Goal: Information Seeking & Learning: Learn about a topic

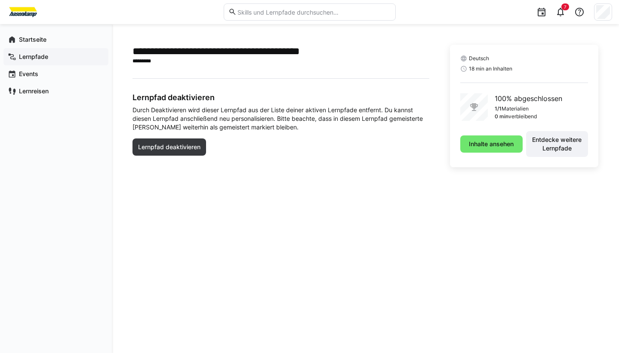
click at [0, 0] on app-navigation-label "Lernpfade" at bounding box center [0, 0] width 0 height 0
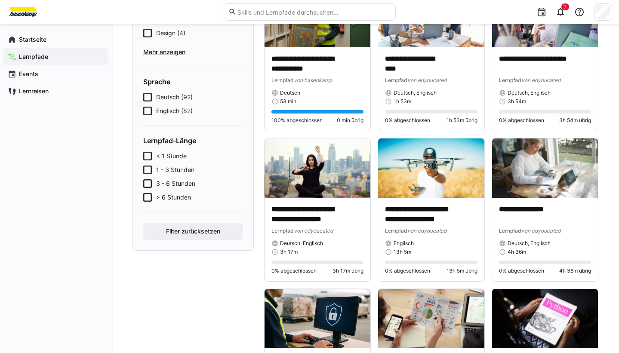
scroll to position [43, 0]
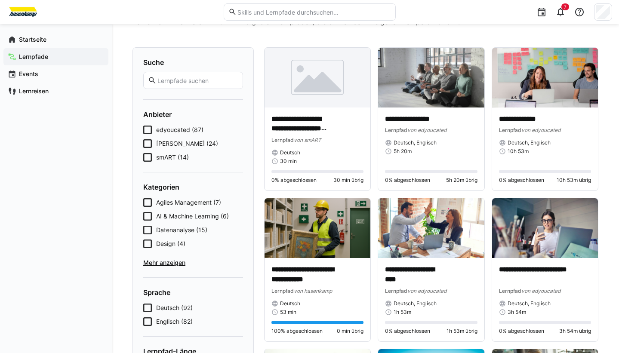
click at [145, 157] on icon at bounding box center [147, 157] width 9 height 9
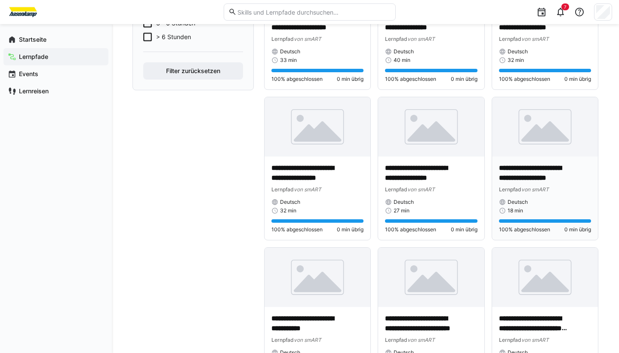
scroll to position [301, 0]
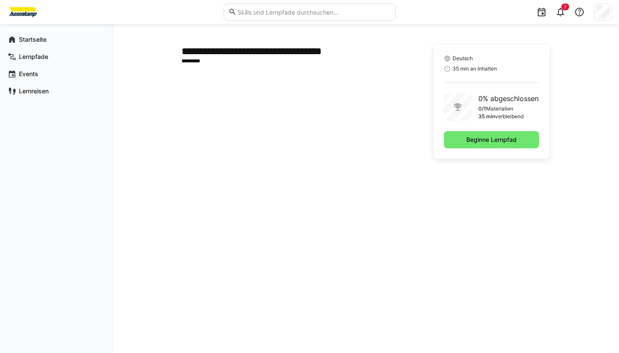
click at [314, 93] on div "**********" at bounding box center [296, 102] width 231 height 114
click at [447, 144] on span "Beginne Lernpfad" at bounding box center [491, 139] width 95 height 17
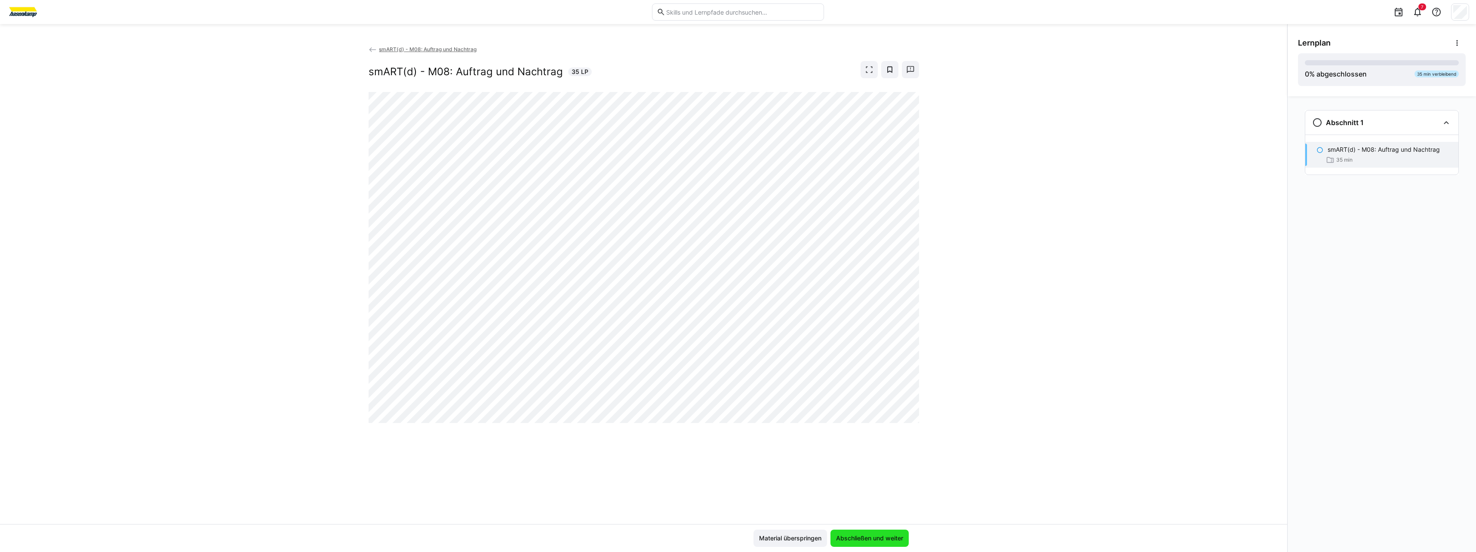
click at [618, 353] on span "Abschließen und weiter" at bounding box center [870, 538] width 70 height 9
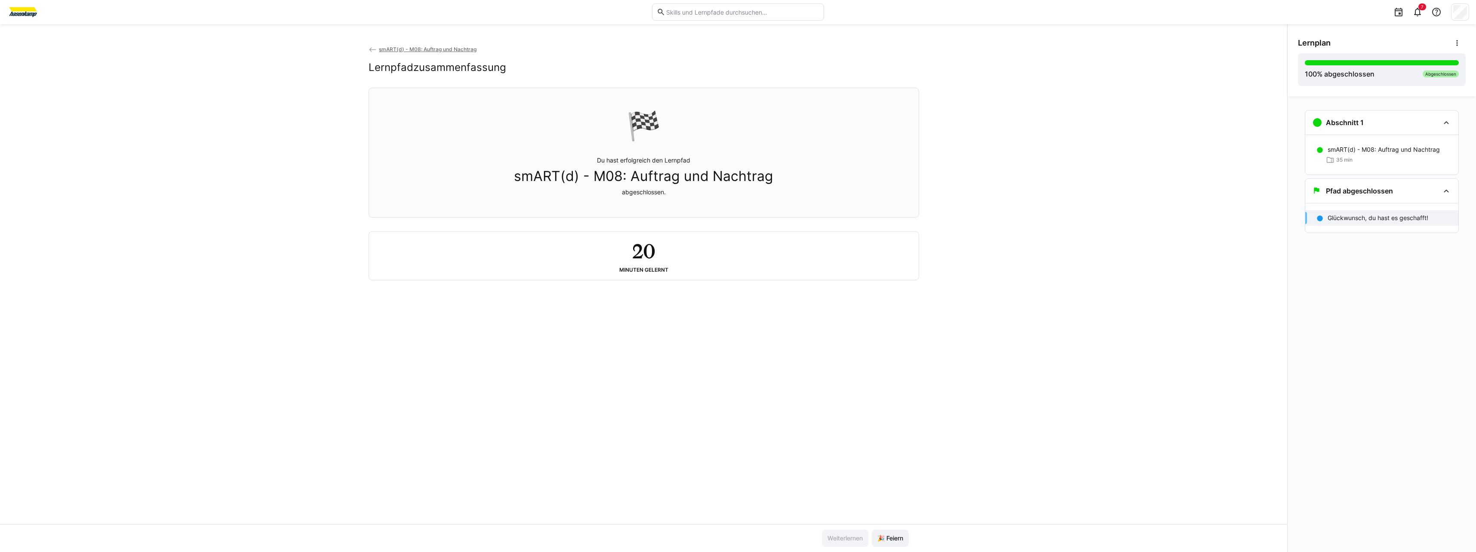
click at [399, 46] on span "smART(d) - M08: Auftrag und Nachtrag" at bounding box center [428, 49] width 98 height 6
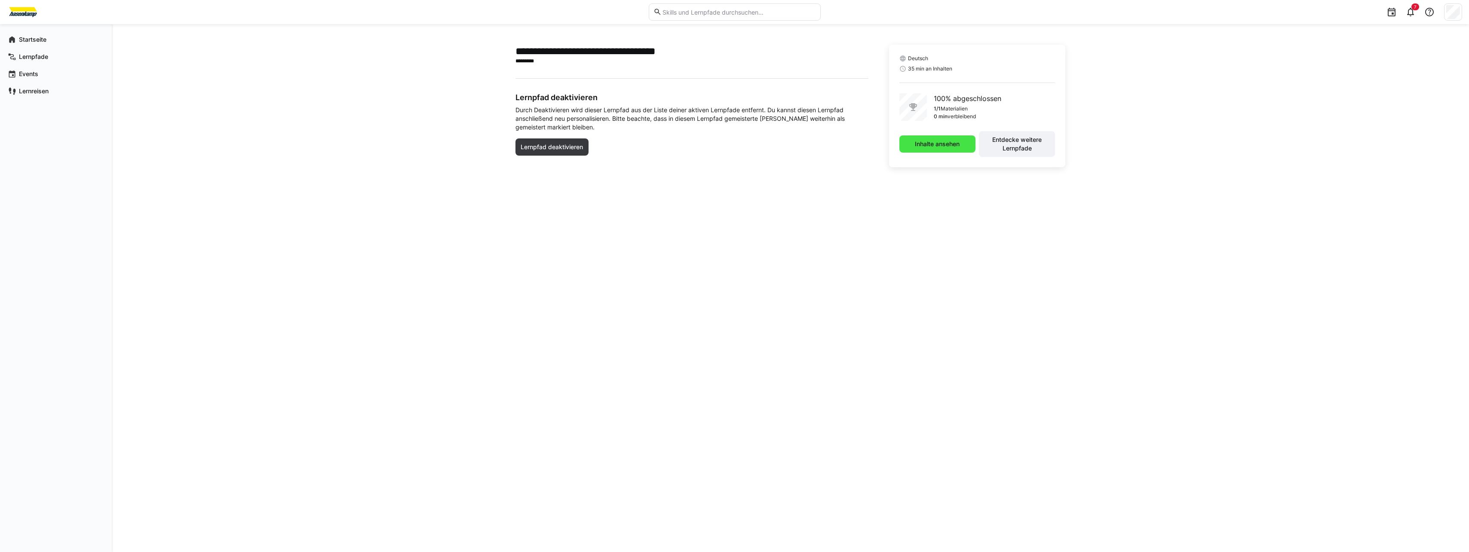
click at [618, 148] on span "Inhalte ansehen" at bounding box center [937, 144] width 47 height 9
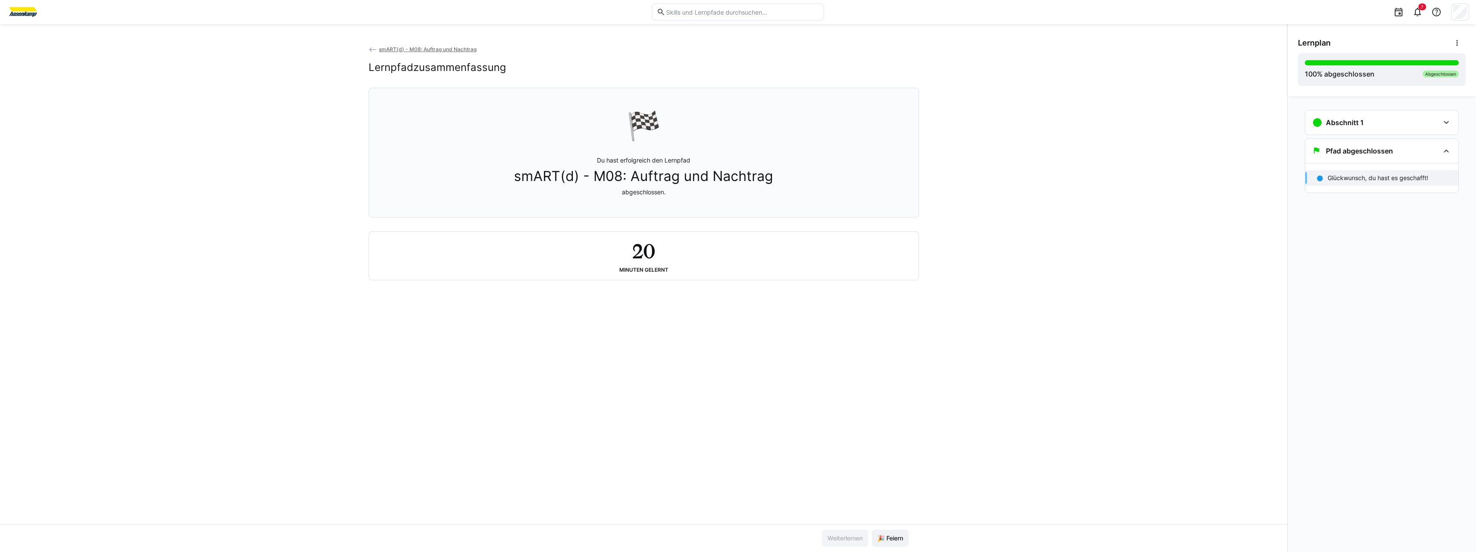
click at [421, 49] on span "smART(d) - M08: Auftrag und Nachtrag" at bounding box center [428, 49] width 98 height 6
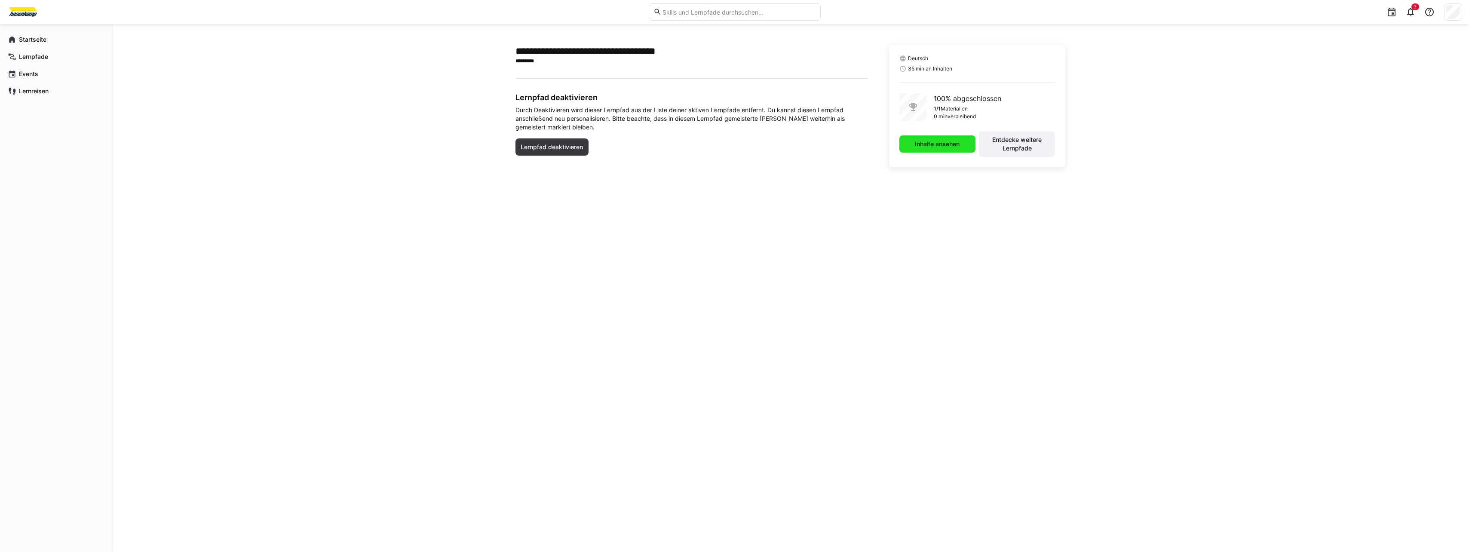
click at [618, 148] on span "Inhalte ansehen" at bounding box center [937, 144] width 47 height 9
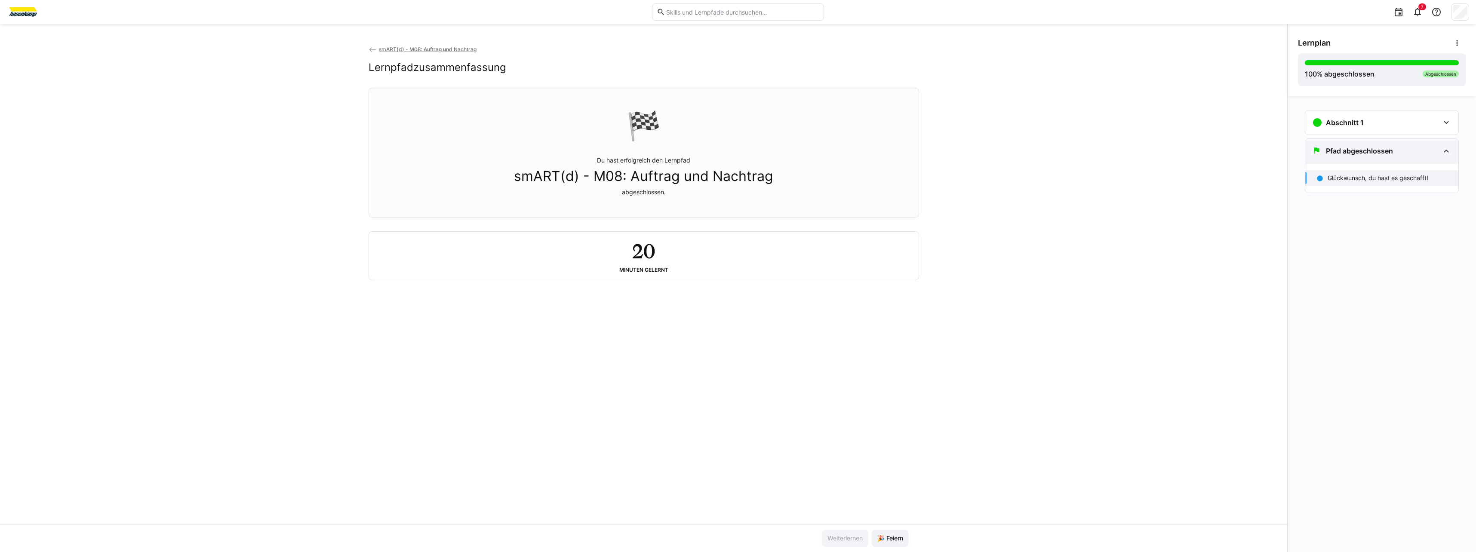
click at [618, 154] on h3 "Pfad abgeschlossen" at bounding box center [1359, 151] width 67 height 9
click at [618, 150] on eds-icon at bounding box center [1446, 151] width 10 height 10
click at [618, 123] on eds-icon at bounding box center [1446, 122] width 10 height 10
click at [618, 143] on div "smART(d) - M08: Auftrag und Nachtrag 35 min" at bounding box center [1381, 155] width 153 height 26
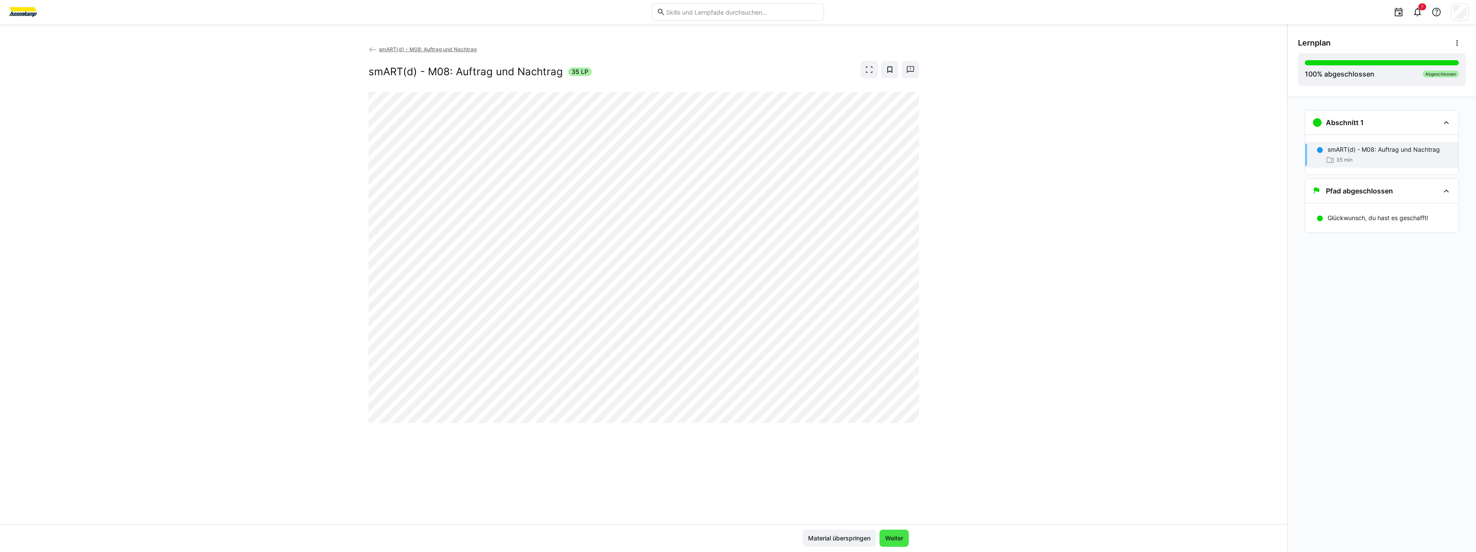
click at [618, 353] on span "Weiter" at bounding box center [894, 538] width 21 height 9
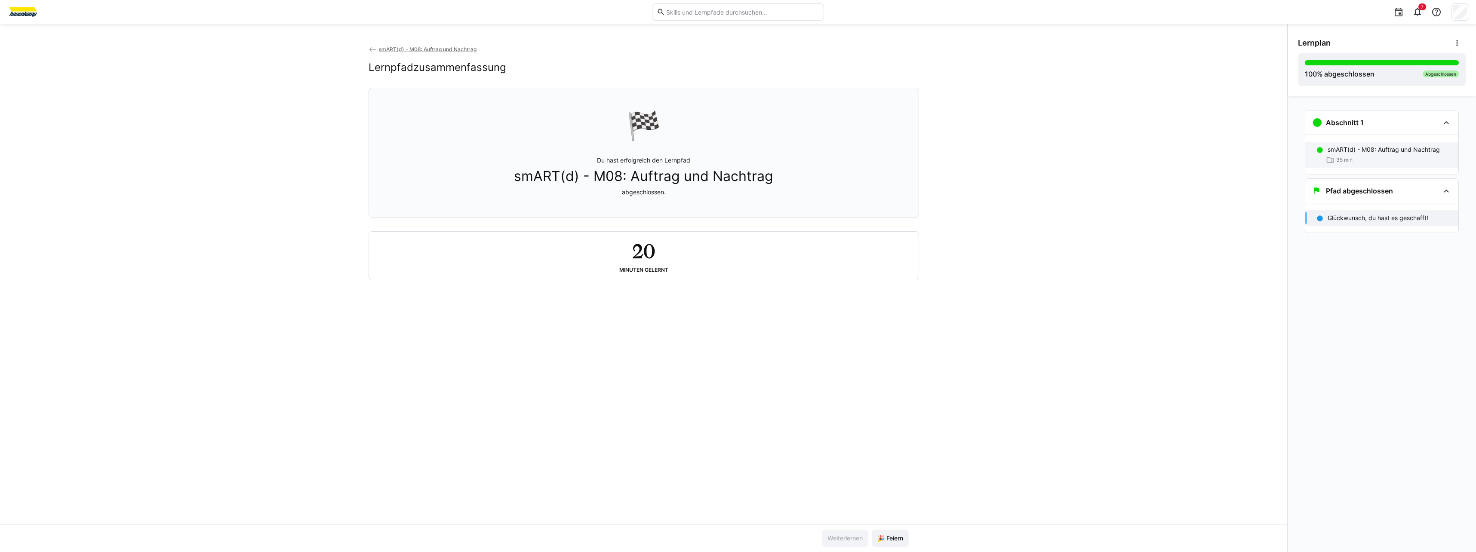
click at [618, 147] on p "smART(d) - M08: Auftrag und Nachtrag" at bounding box center [1383, 149] width 112 height 9
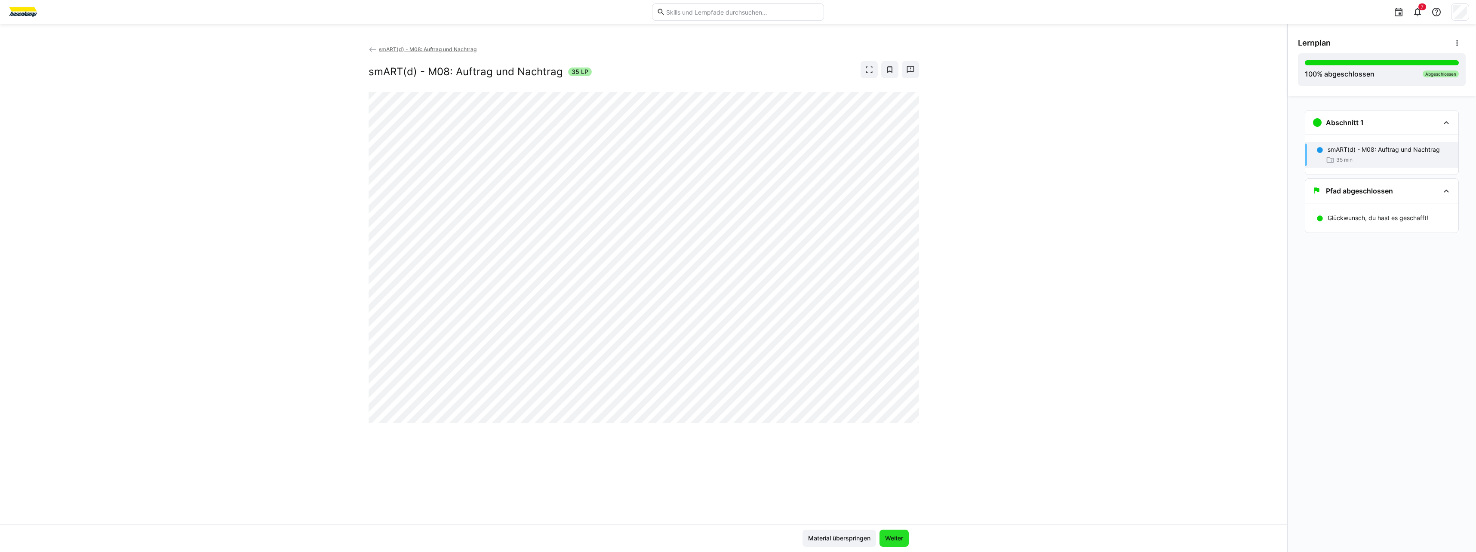
click at [618, 353] on span "Weiter" at bounding box center [894, 538] width 21 height 9
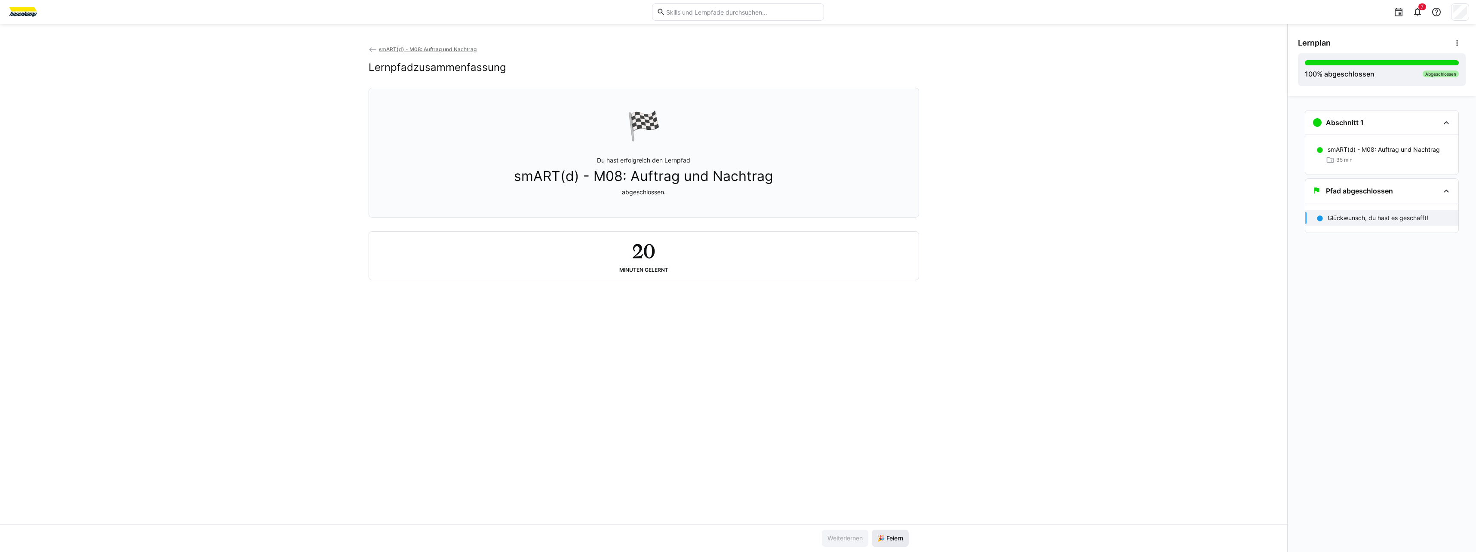
click at [618, 353] on span "🎉 Feiern" at bounding box center [890, 538] width 28 height 9
click at [408, 49] on span "smART(d) - M08: Auftrag und Nachtrag" at bounding box center [428, 49] width 98 height 6
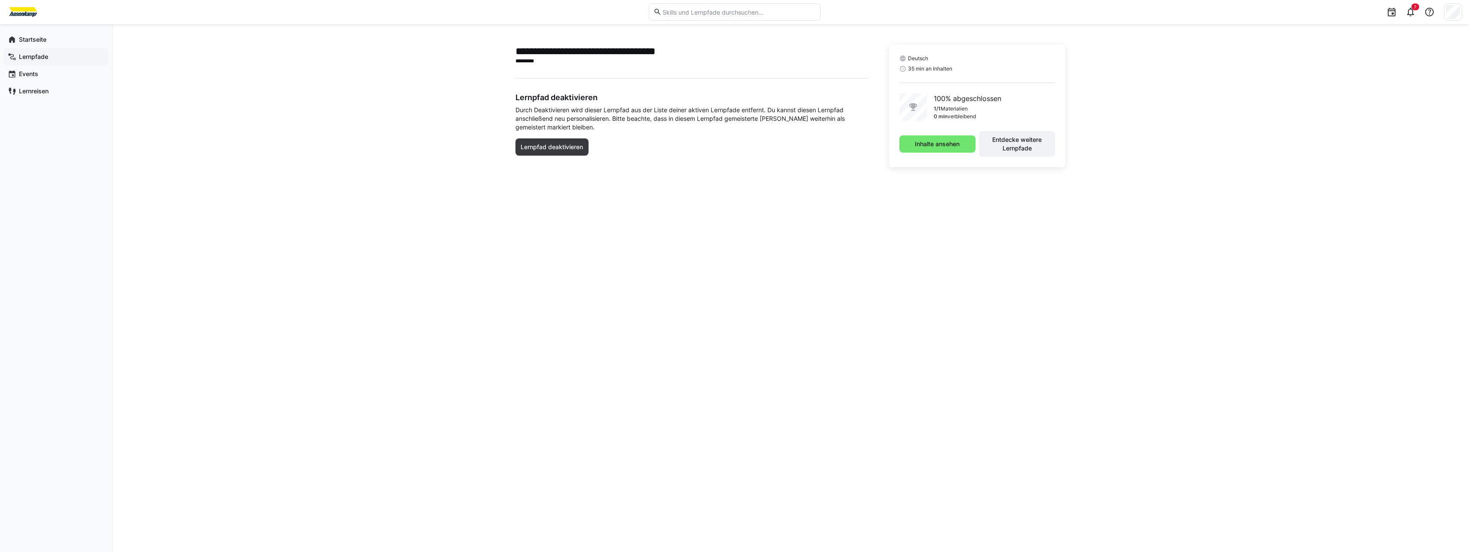
click at [0, 0] on app-navigation-label "Lernpfade" at bounding box center [0, 0] width 0 height 0
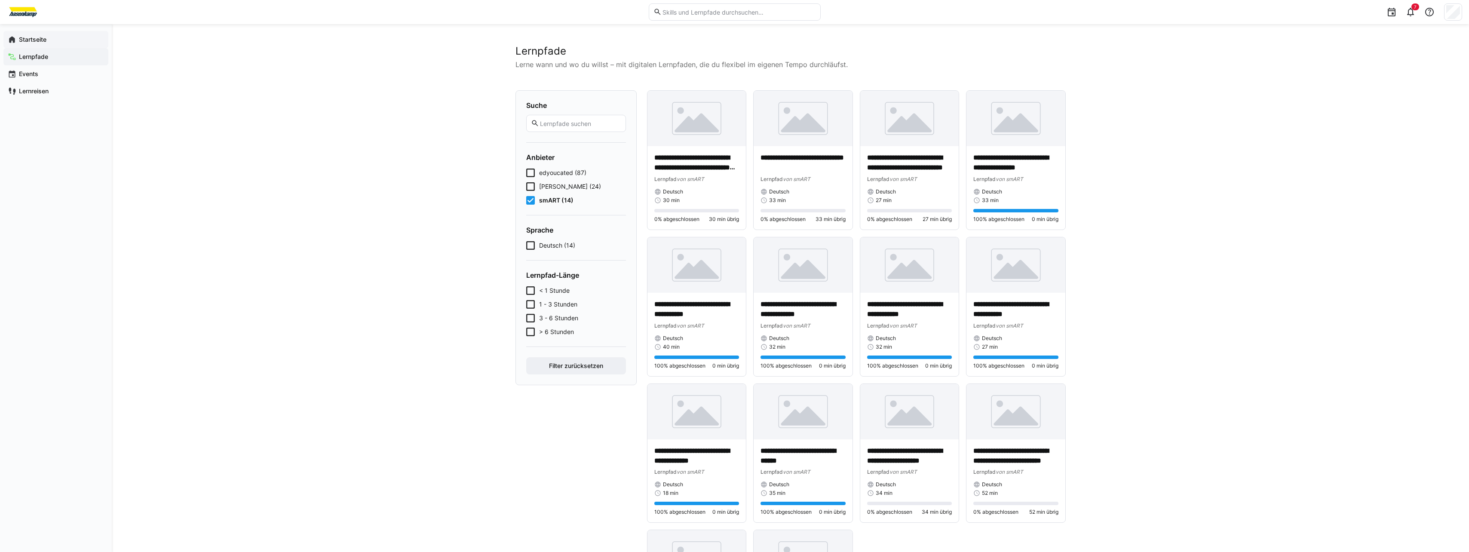
click at [47, 44] on div "Startseite" at bounding box center [55, 39] width 105 height 17
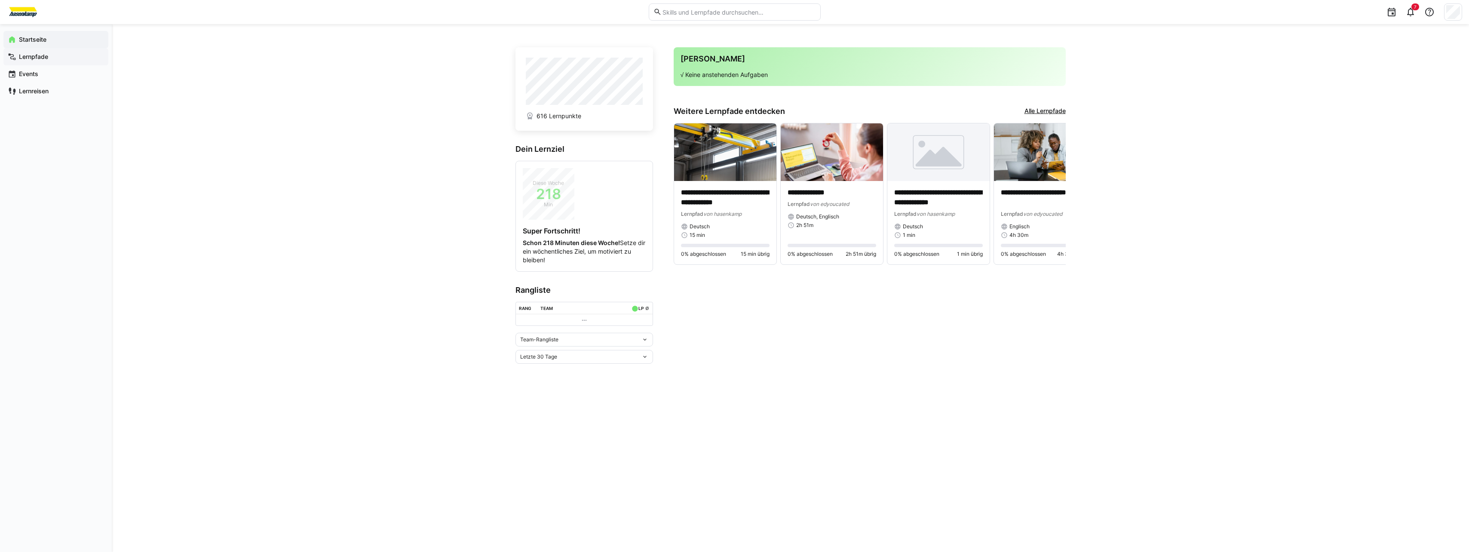
click at [62, 60] on span "Lernpfade" at bounding box center [61, 56] width 86 height 9
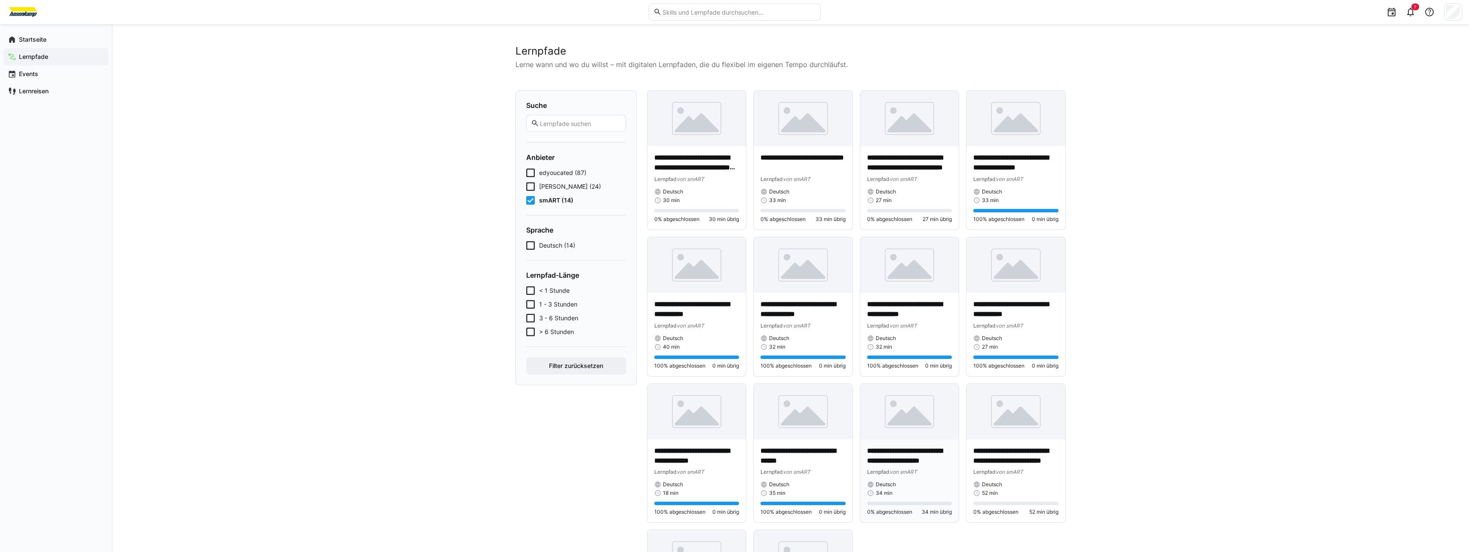
click at [618, 353] on img at bounding box center [909, 411] width 99 height 55
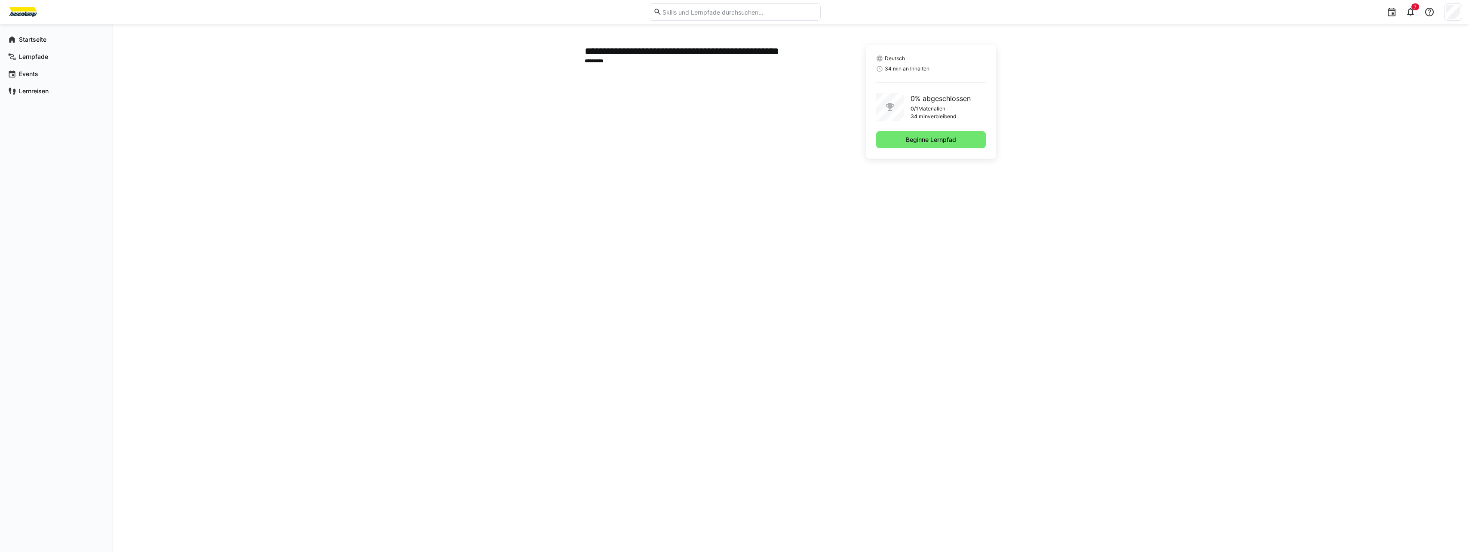
click at [618, 129] on div "Deutsch 34 min an Inhalten 0% abgeschlossen 0/1 Materialien 34 min verbleibend …" at bounding box center [931, 102] width 130 height 114
click at [618, 136] on span "Beginne Lernpfad" at bounding box center [931, 139] width 110 height 17
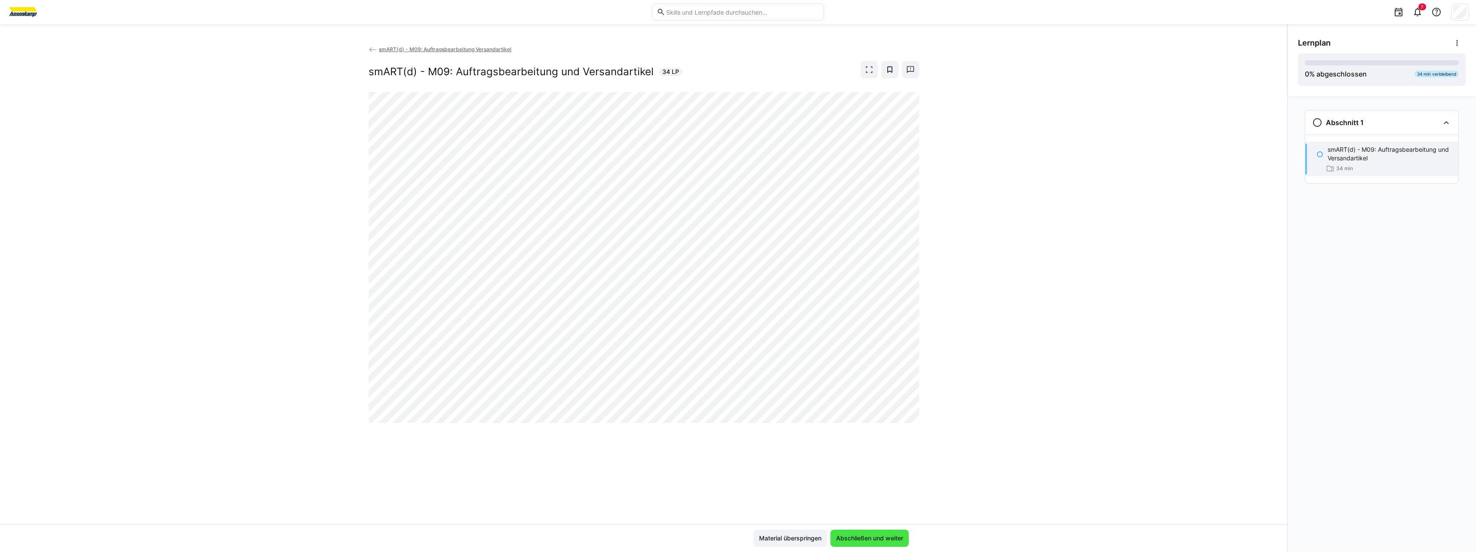
click at [618, 353] on span "Abschließen und weiter" at bounding box center [870, 538] width 70 height 9
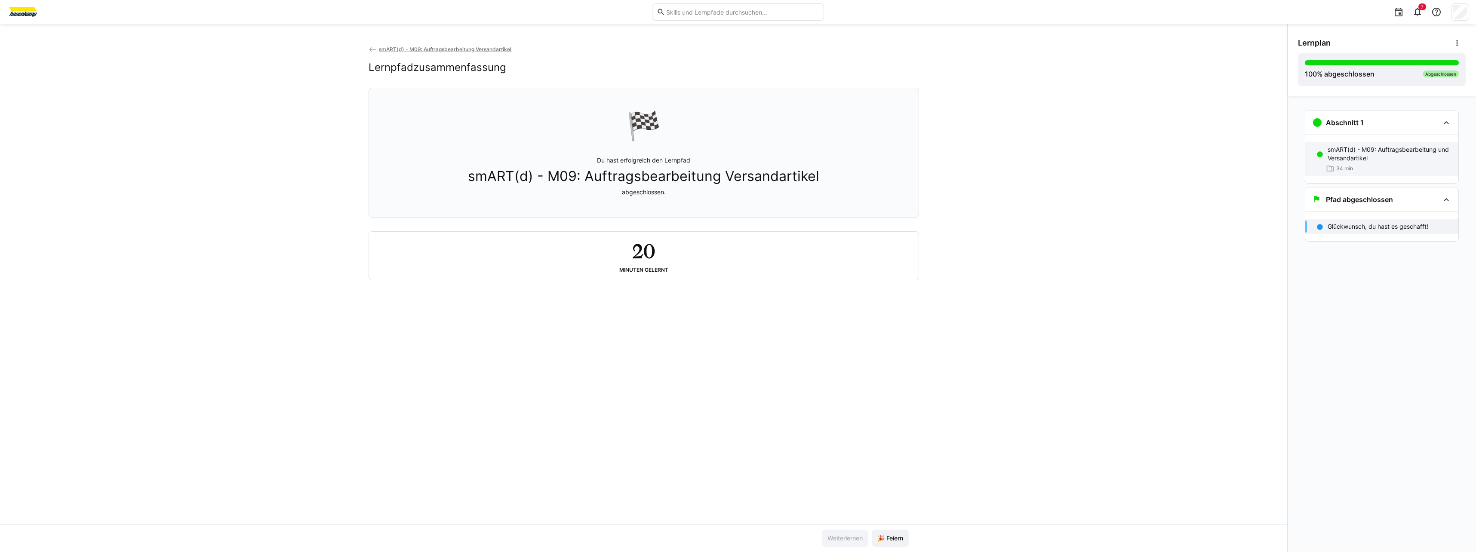
click at [618, 164] on div "smART(d) - M09: Auftragsbearbeitung und Versandartikel 34 min" at bounding box center [1381, 159] width 153 height 34
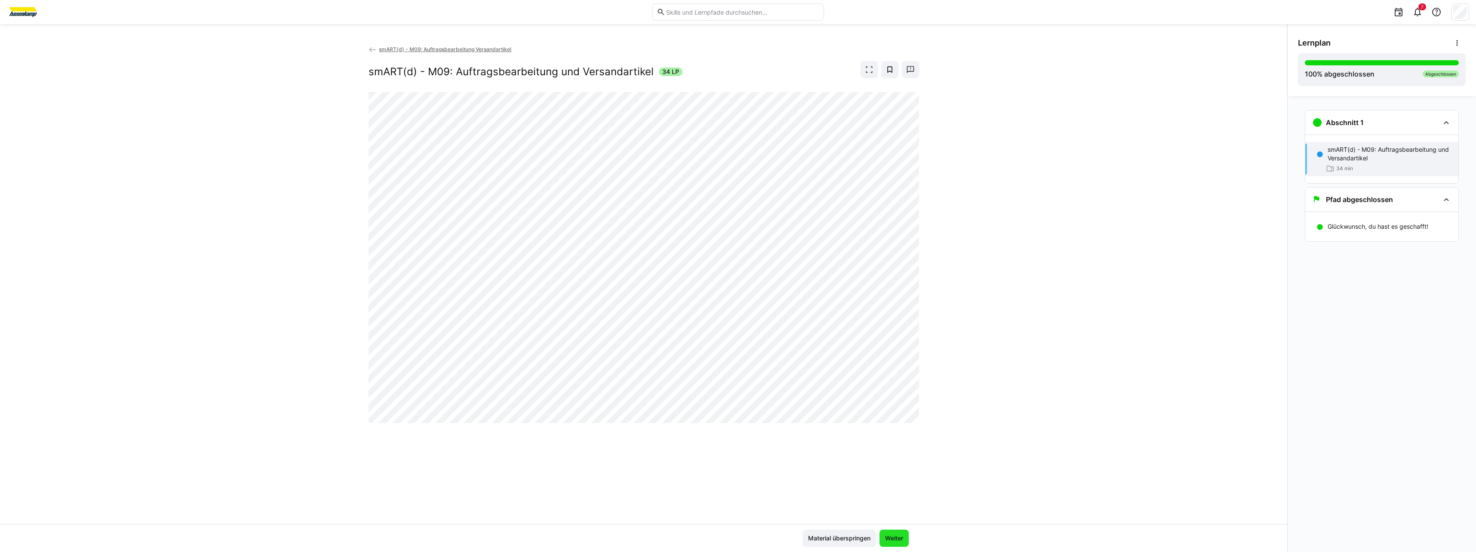
click at [618, 353] on span "Weiter" at bounding box center [894, 538] width 21 height 9
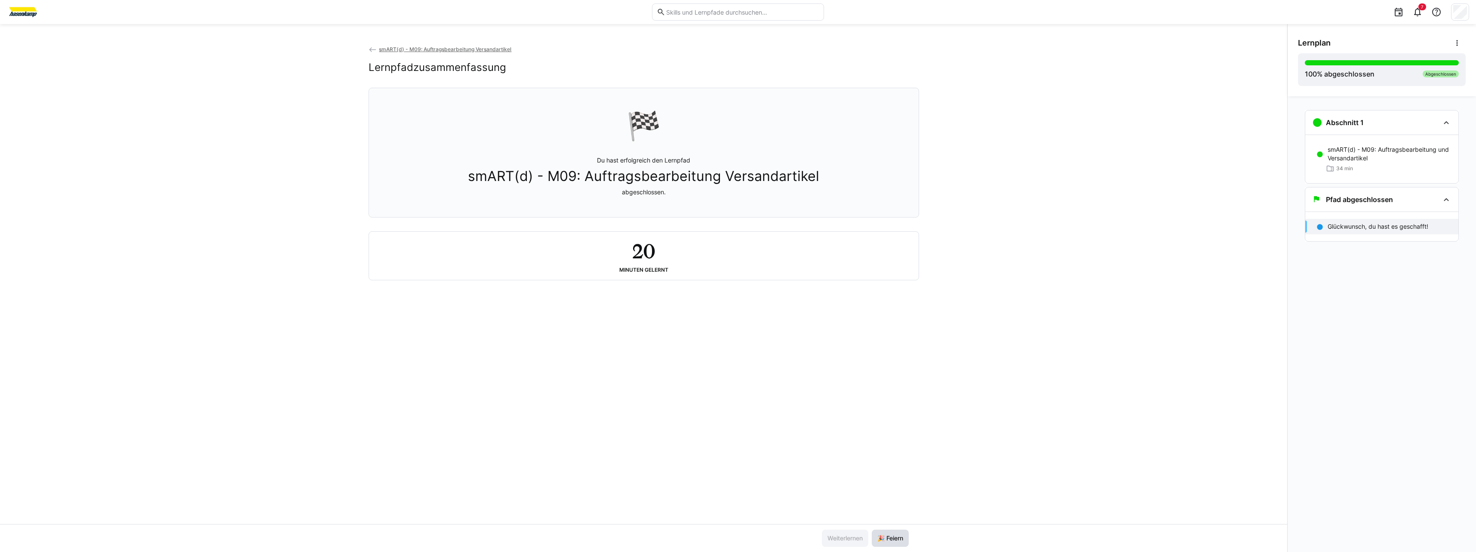
click at [618, 353] on span "🎉 Feiern" at bounding box center [890, 538] width 28 height 9
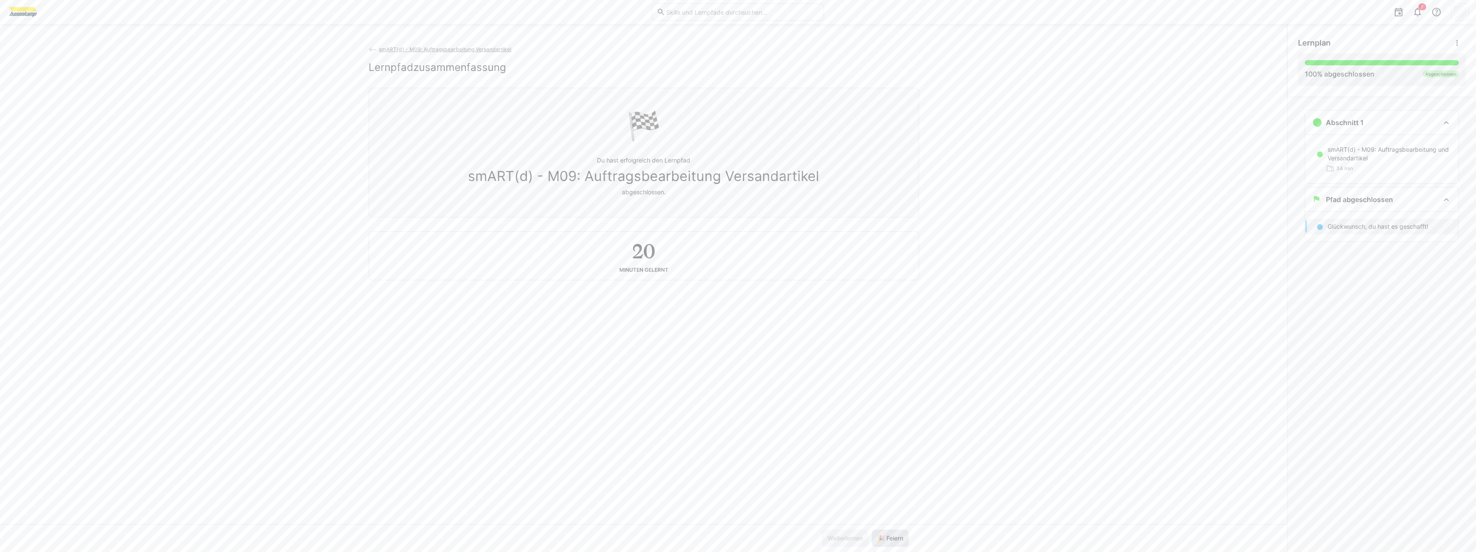
click at [618, 353] on span "🎉 Feiern" at bounding box center [890, 538] width 28 height 9
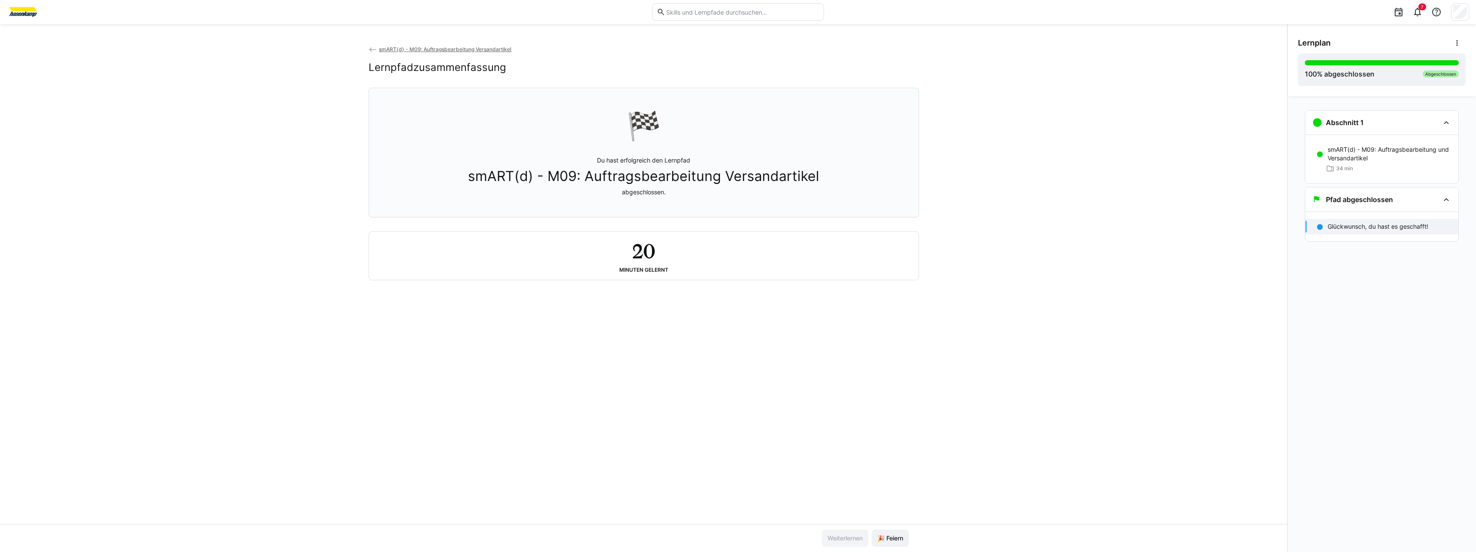
click at [384, 53] on app-back-navigation "smART(d) - M09: Auftragsbearbeitung Versandartikel" at bounding box center [644, 49] width 550 height 9
click at [385, 52] on span "smART(d) - M09: Auftragsbearbeitung Versandartikel" at bounding box center [445, 49] width 132 height 6
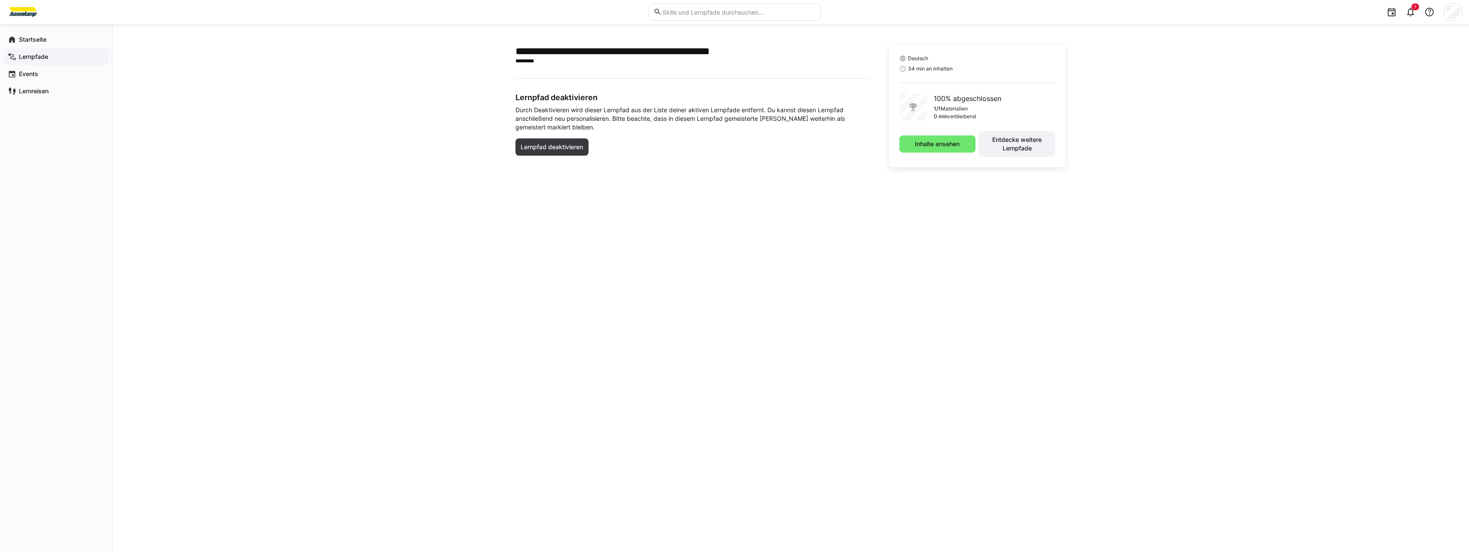
click at [0, 0] on app-navigation-label "Lernpfade" at bounding box center [0, 0] width 0 height 0
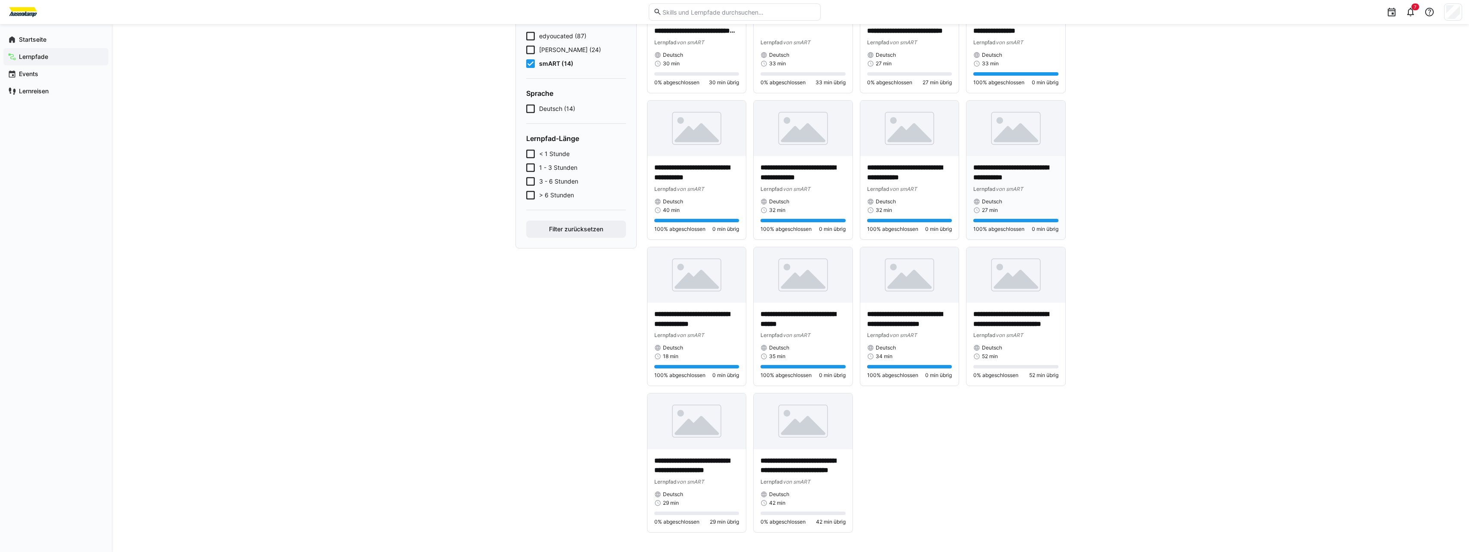
scroll to position [138, 0]
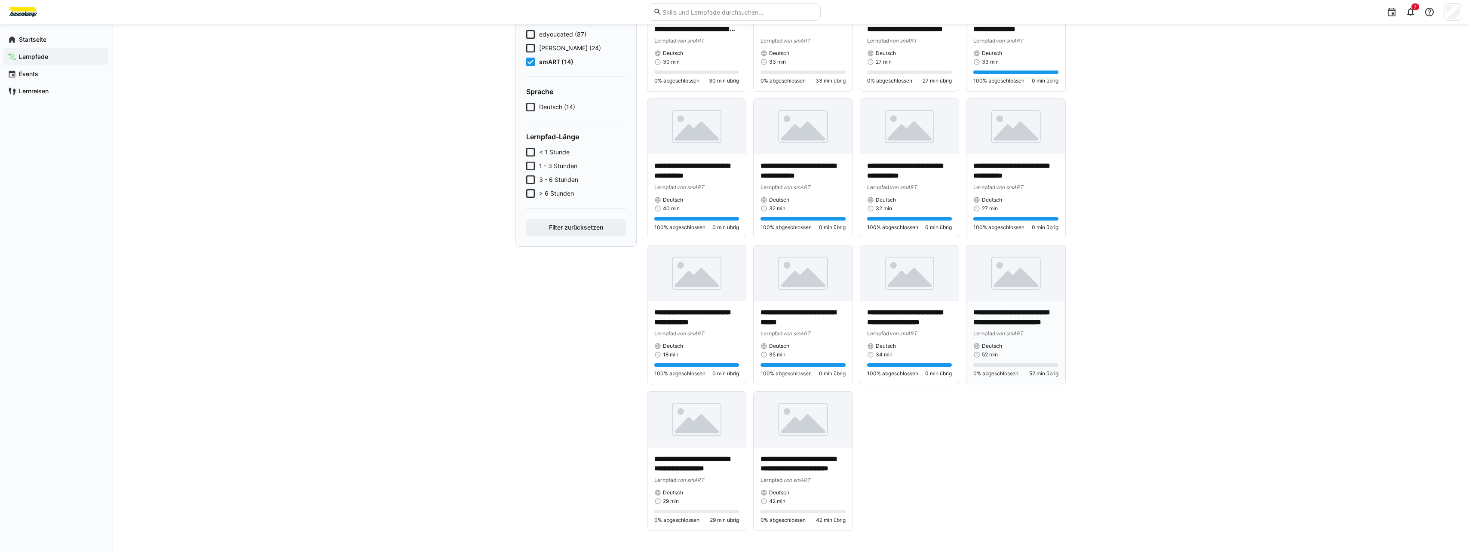
click at [618, 276] on img at bounding box center [1016, 273] width 99 height 55
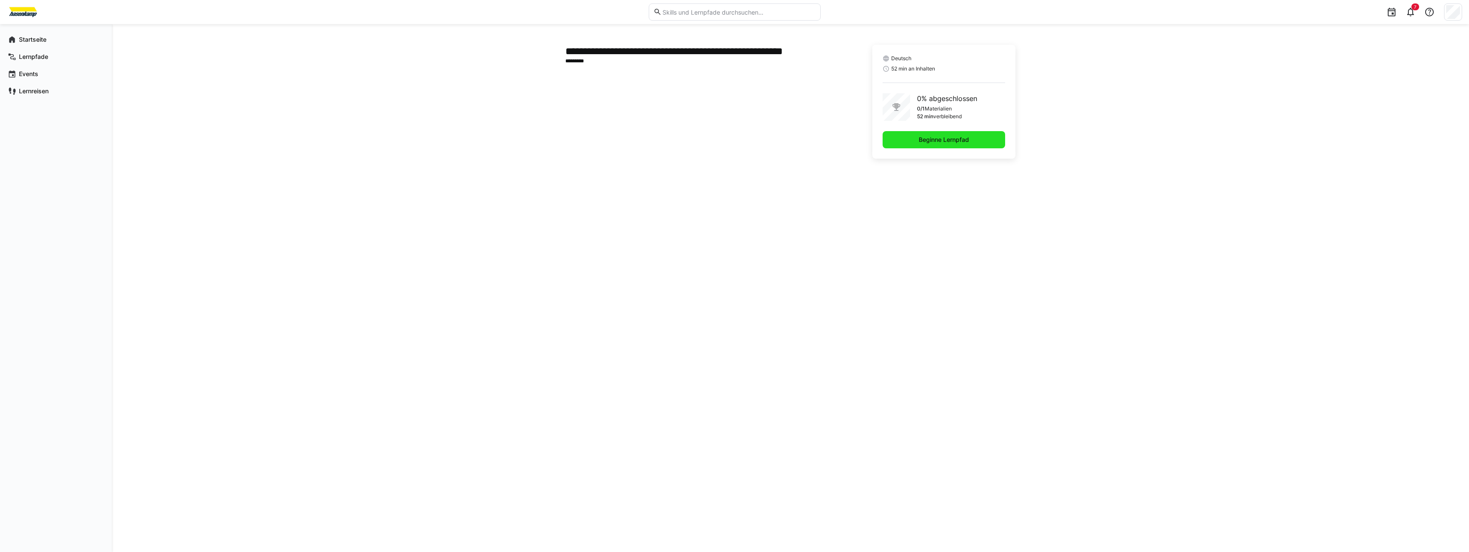
click at [618, 144] on span "Beginne Lernpfad" at bounding box center [944, 139] width 123 height 17
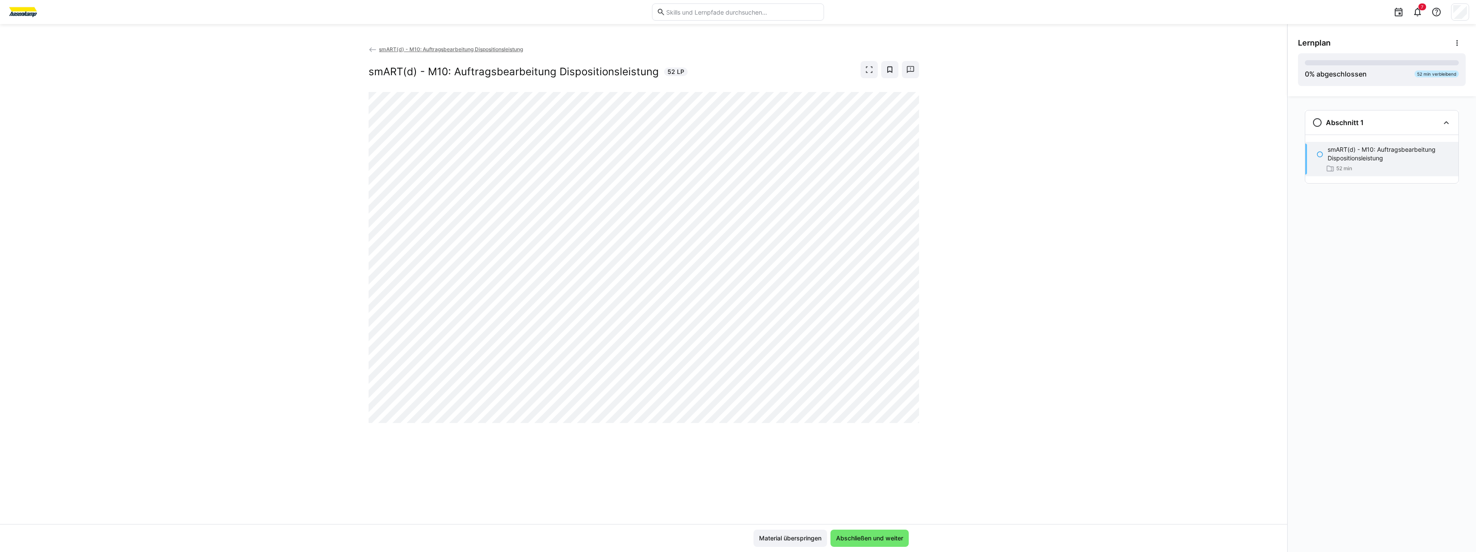
click at [427, 52] on span "smART(d) - M10: Auftragsbearbeitung Dispositionsleistung" at bounding box center [451, 49] width 144 height 6
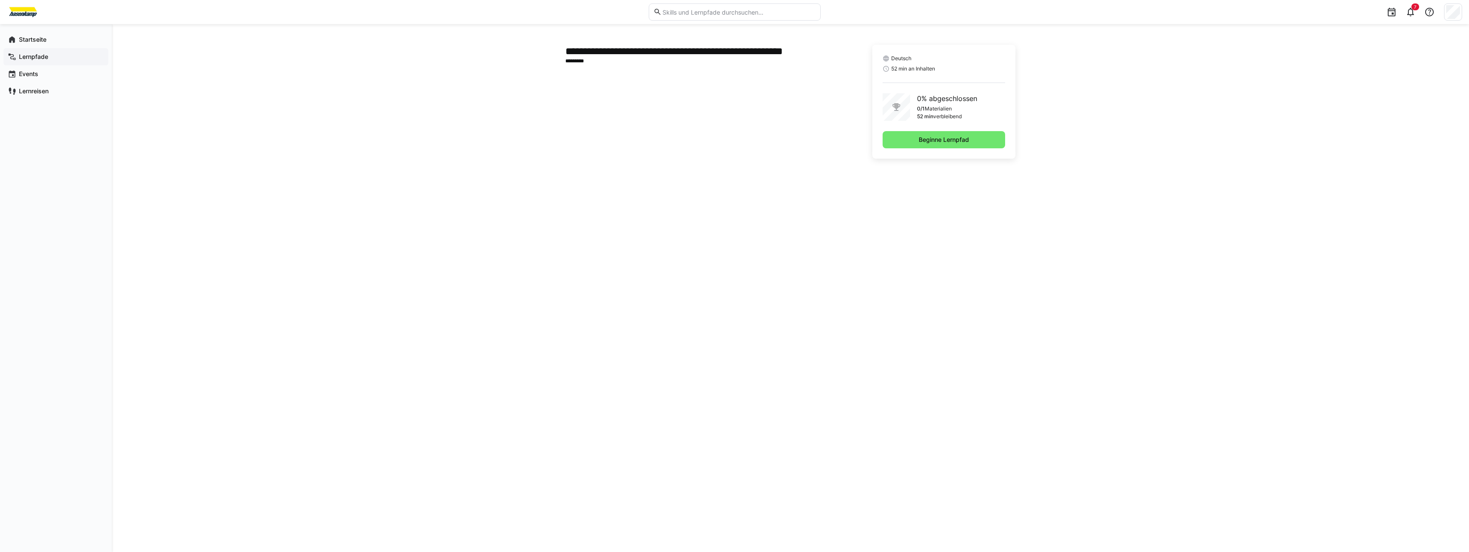
click at [48, 59] on span "Lernpfade" at bounding box center [61, 56] width 86 height 9
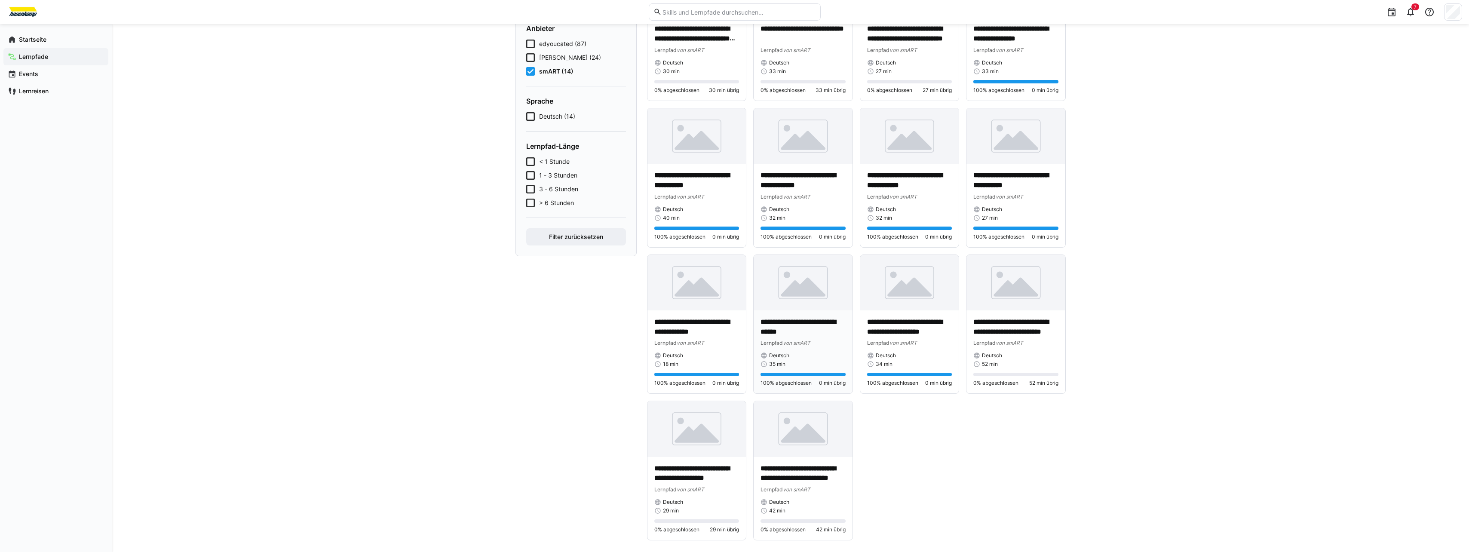
scroll to position [138, 0]
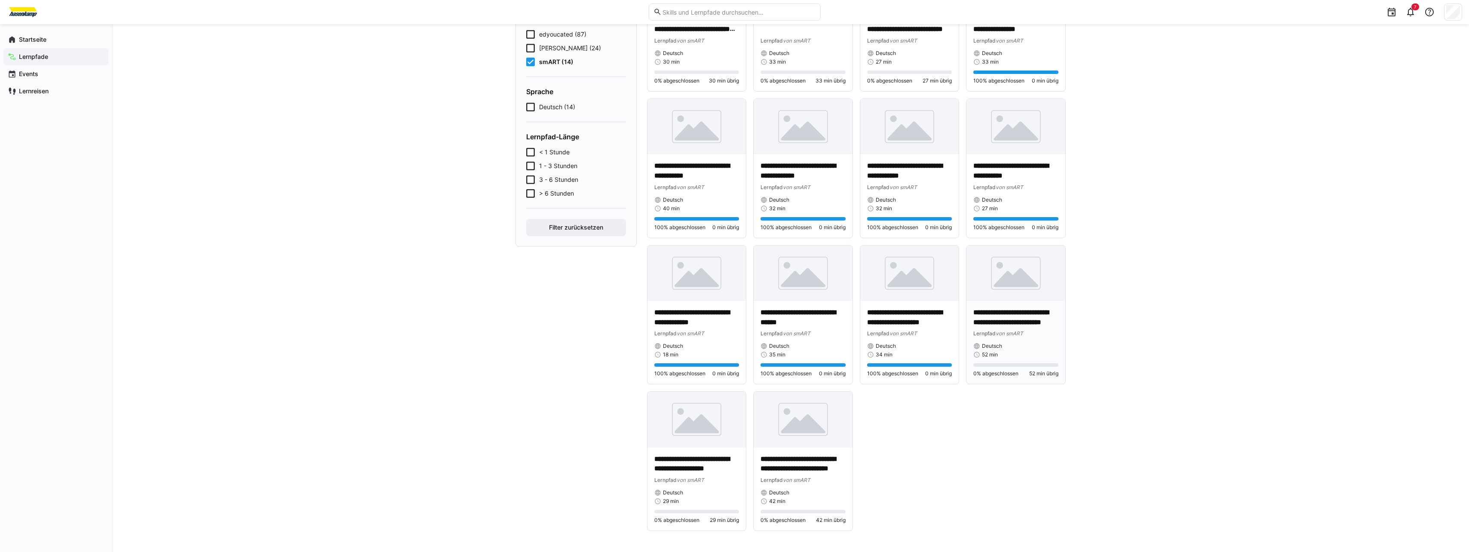
click at [618, 335] on span "von smART" at bounding box center [1010, 333] width 28 height 6
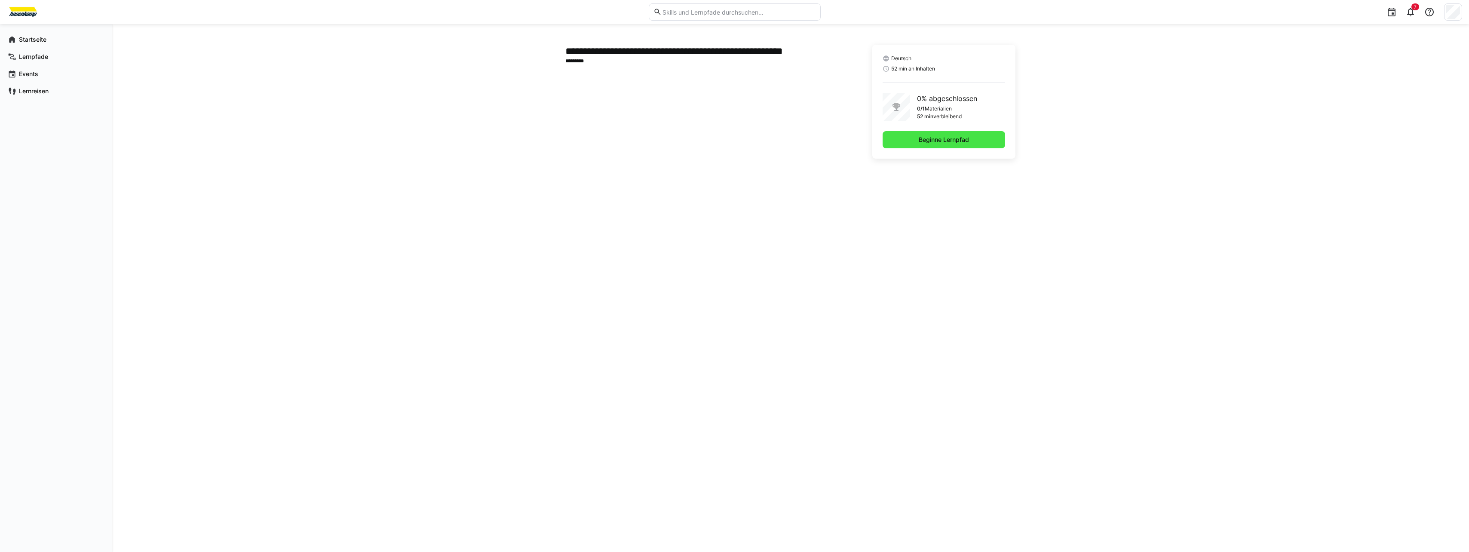
click at [618, 142] on span "Beginne Lernpfad" at bounding box center [944, 139] width 53 height 9
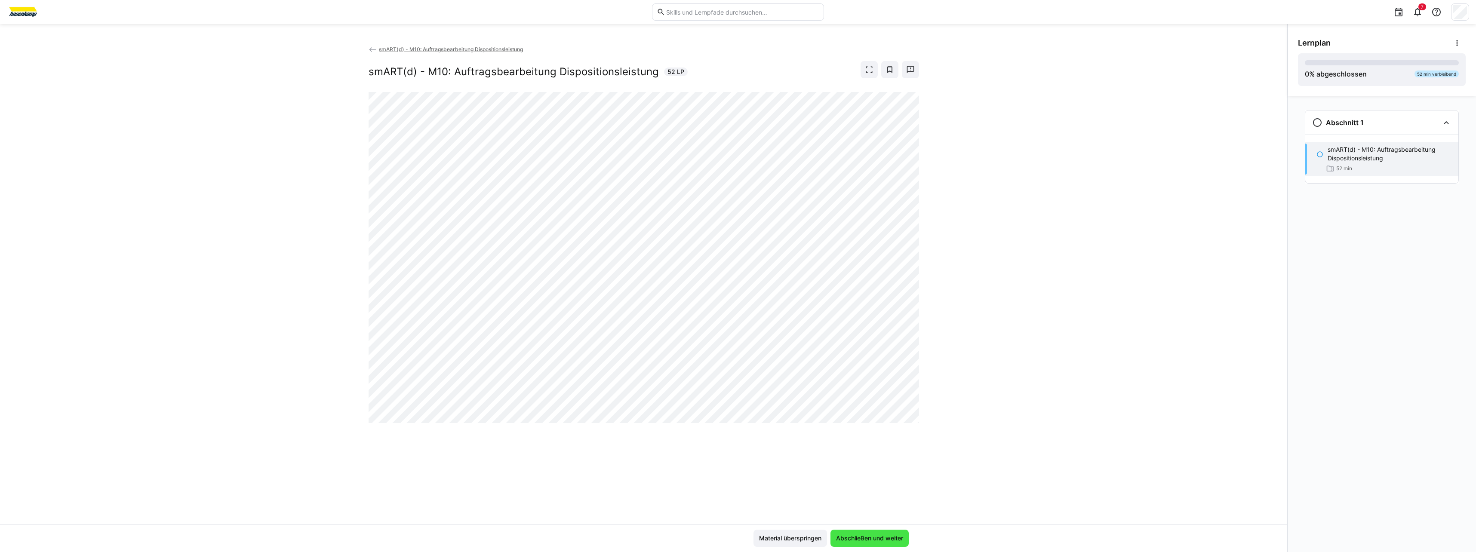
click at [618, 353] on span "Abschließen und weiter" at bounding box center [870, 538] width 70 height 9
